Goal: Transaction & Acquisition: Purchase product/service

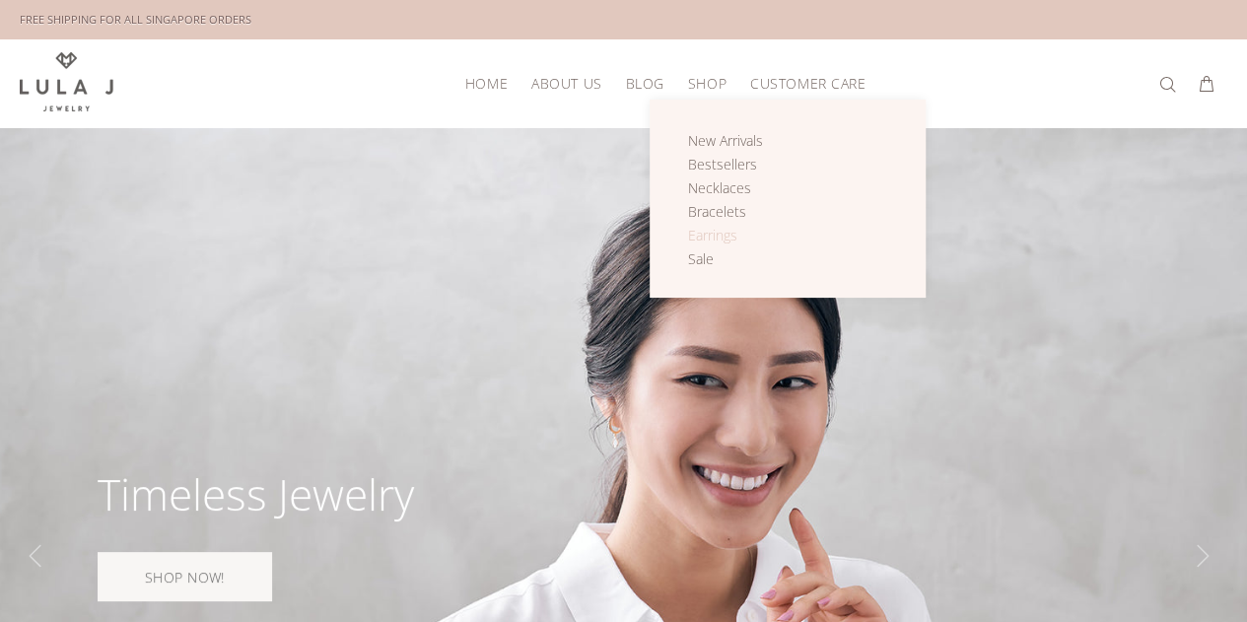
click at [718, 228] on span "Earrings" at bounding box center [712, 235] width 49 height 19
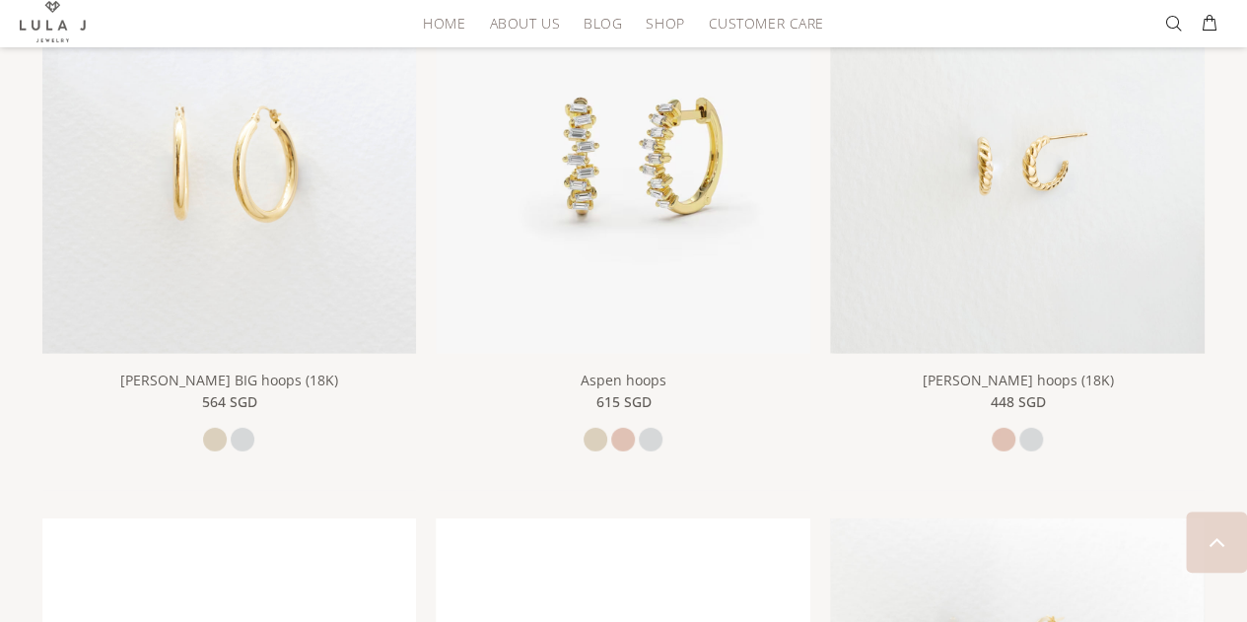
scroll to position [2651, 0]
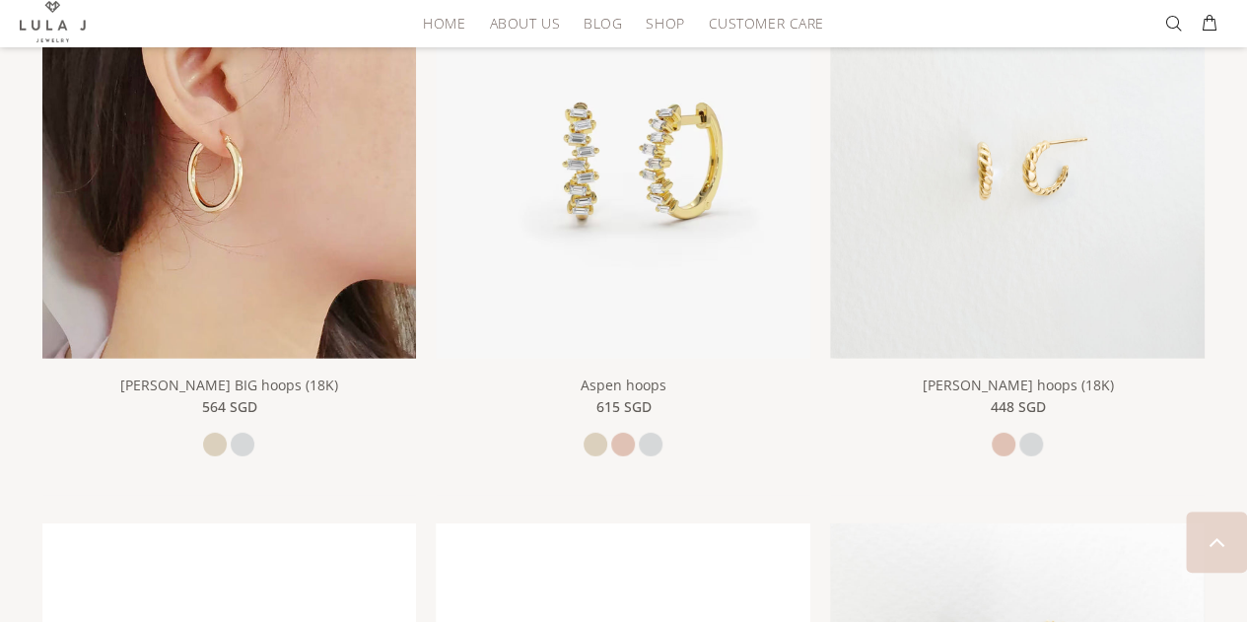
click at [268, 249] on img at bounding box center [229, 171] width 375 height 375
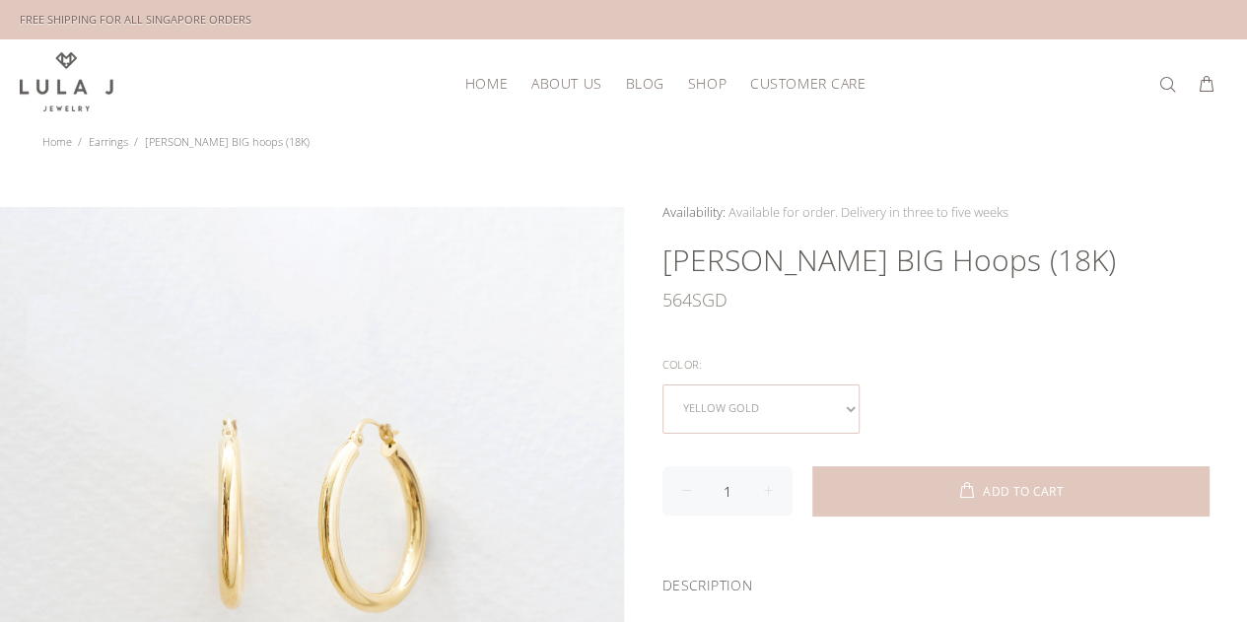
click at [847, 397] on select "yellow gold white gold" at bounding box center [760, 408] width 197 height 49
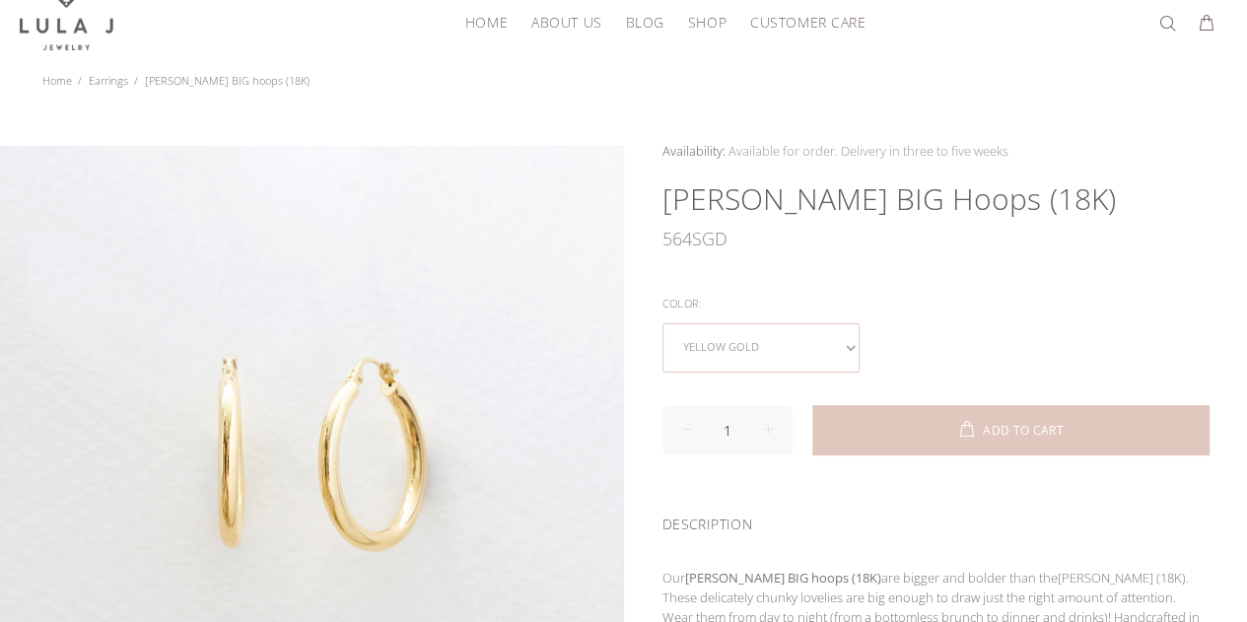
scroll to position [64, 0]
click at [847, 344] on select "yellow gold white gold" at bounding box center [760, 344] width 197 height 49
click at [662, 320] on select "yellow gold white gold" at bounding box center [760, 344] width 197 height 49
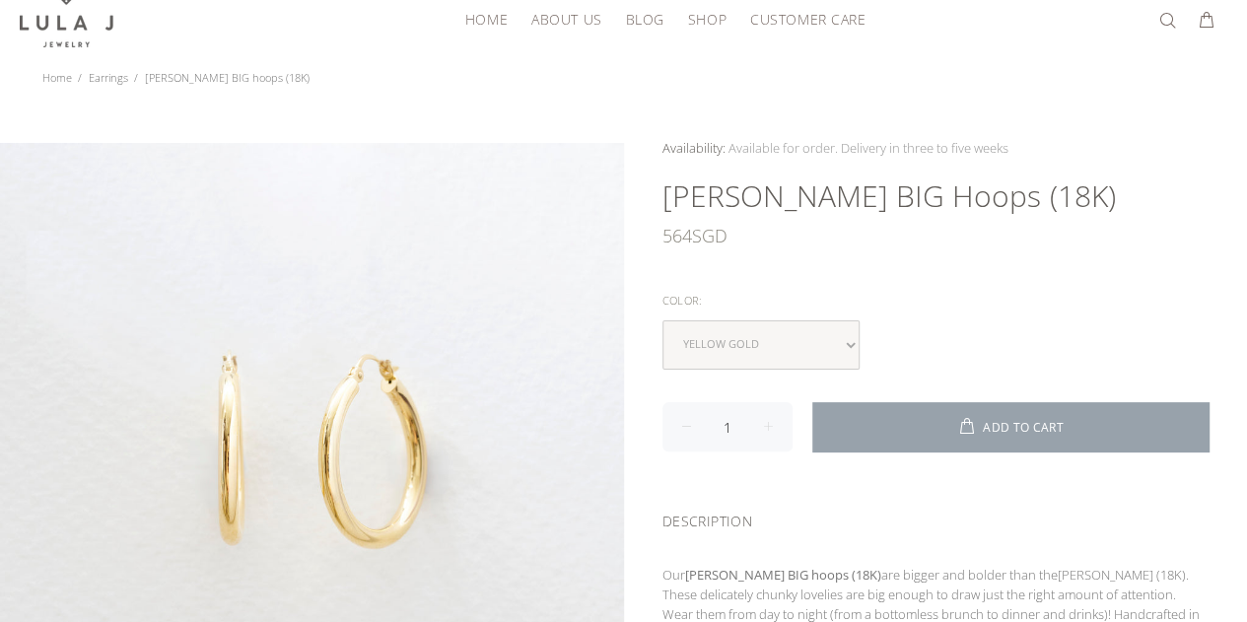
click at [917, 417] on button "ADD TO CART" at bounding box center [1010, 426] width 397 height 49
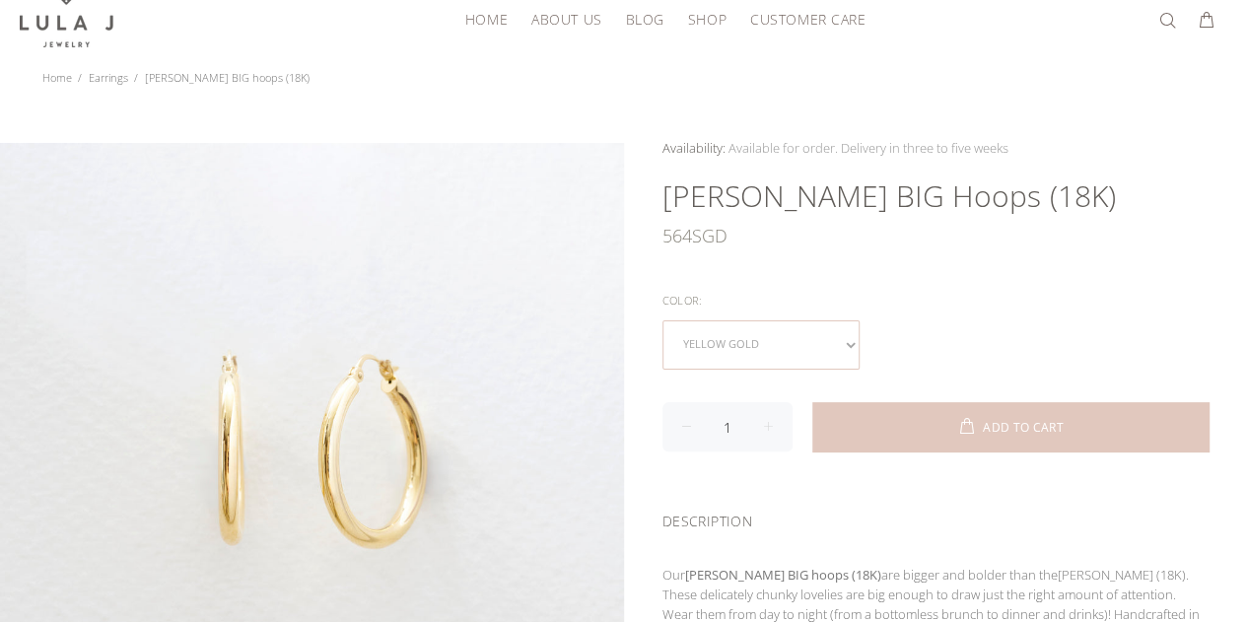
click at [848, 340] on select "yellow gold white gold" at bounding box center [760, 344] width 197 height 49
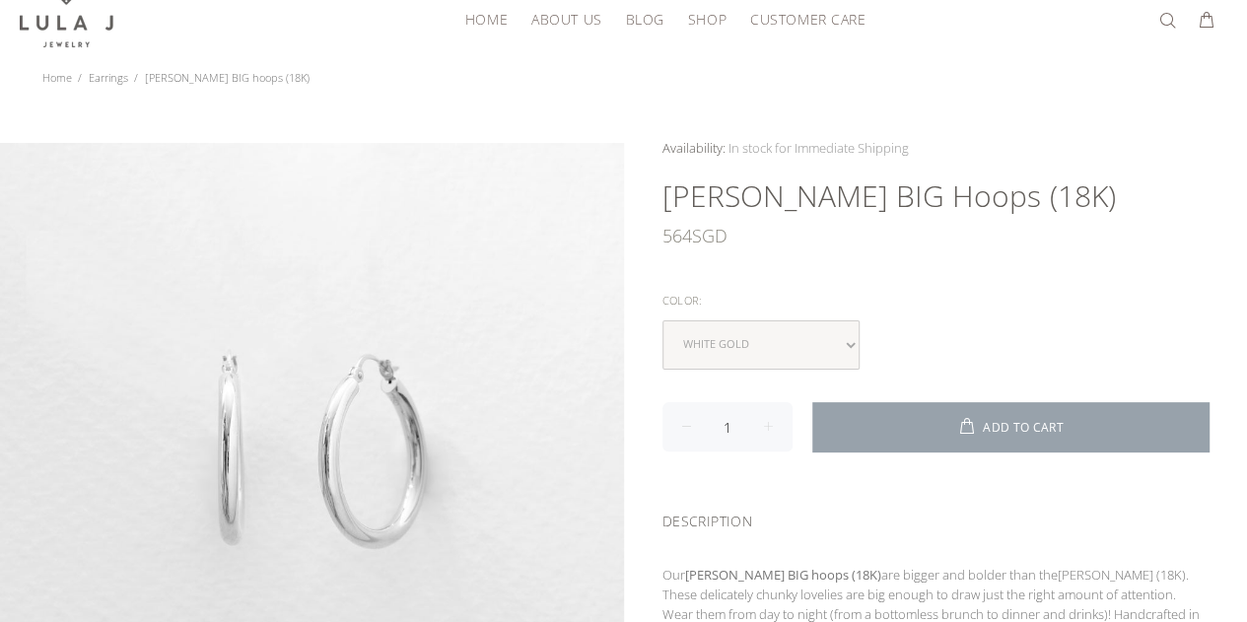
click at [944, 426] on button "ADD TO CART" at bounding box center [1010, 426] width 397 height 49
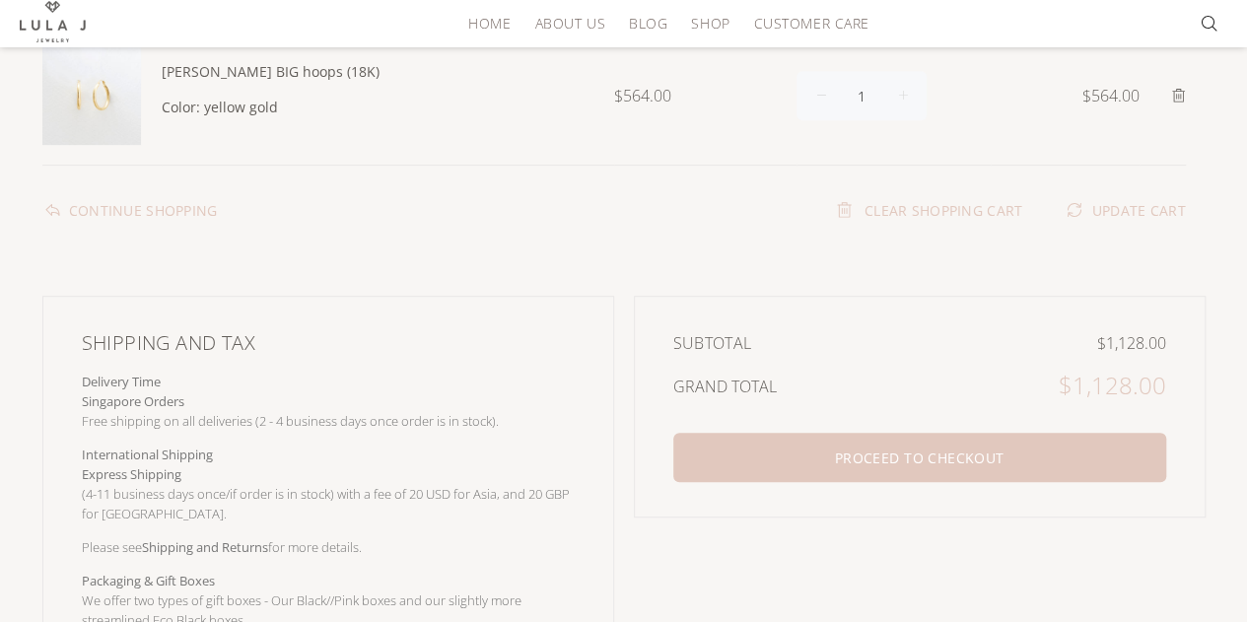
scroll to position [428, 0]
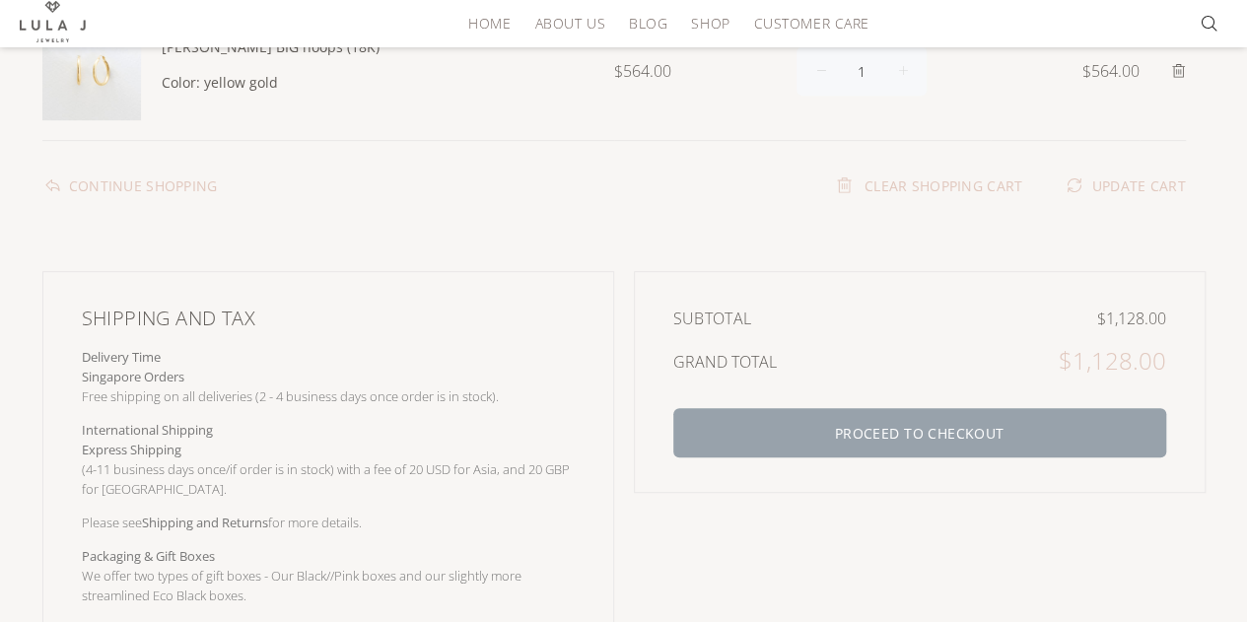
click at [938, 440] on button "PROCEED TO CHECKOUT" at bounding box center [919, 432] width 493 height 49
